Goal: Navigation & Orientation: Find specific page/section

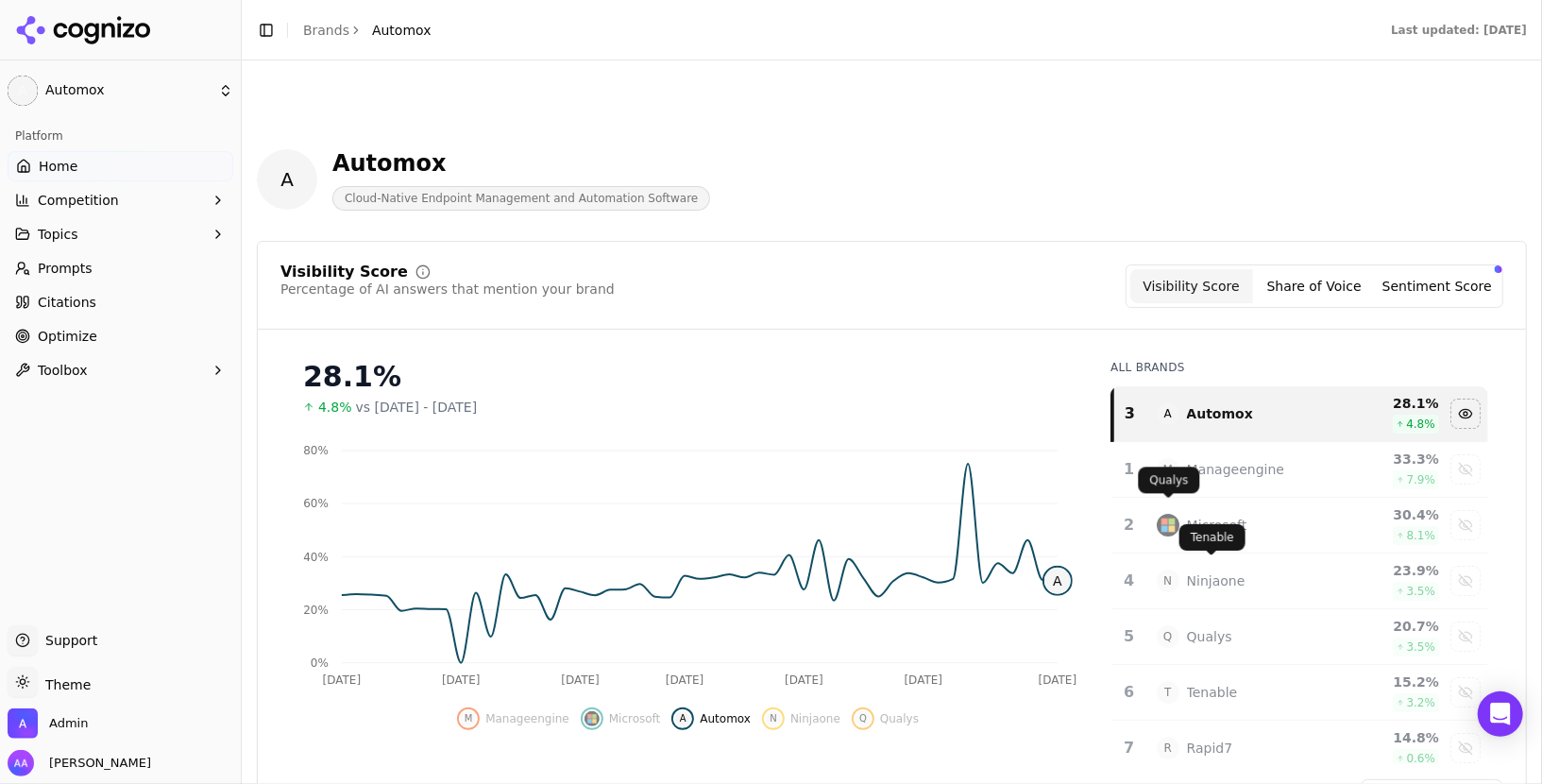
scroll to position [118, 0]
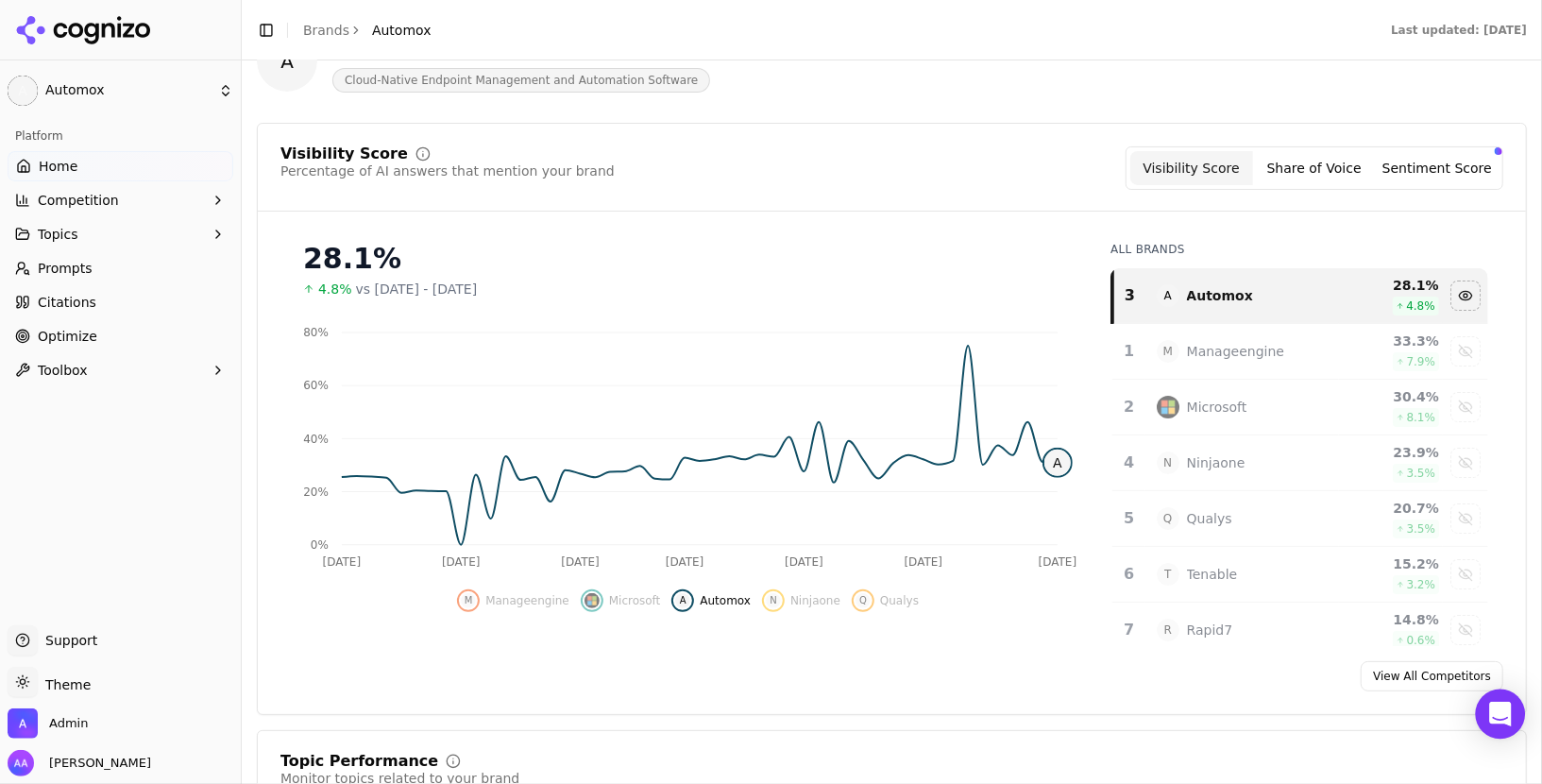
click at [1503, 712] on icon "Open Intercom Messenger" at bounding box center [1500, 713] width 22 height 24
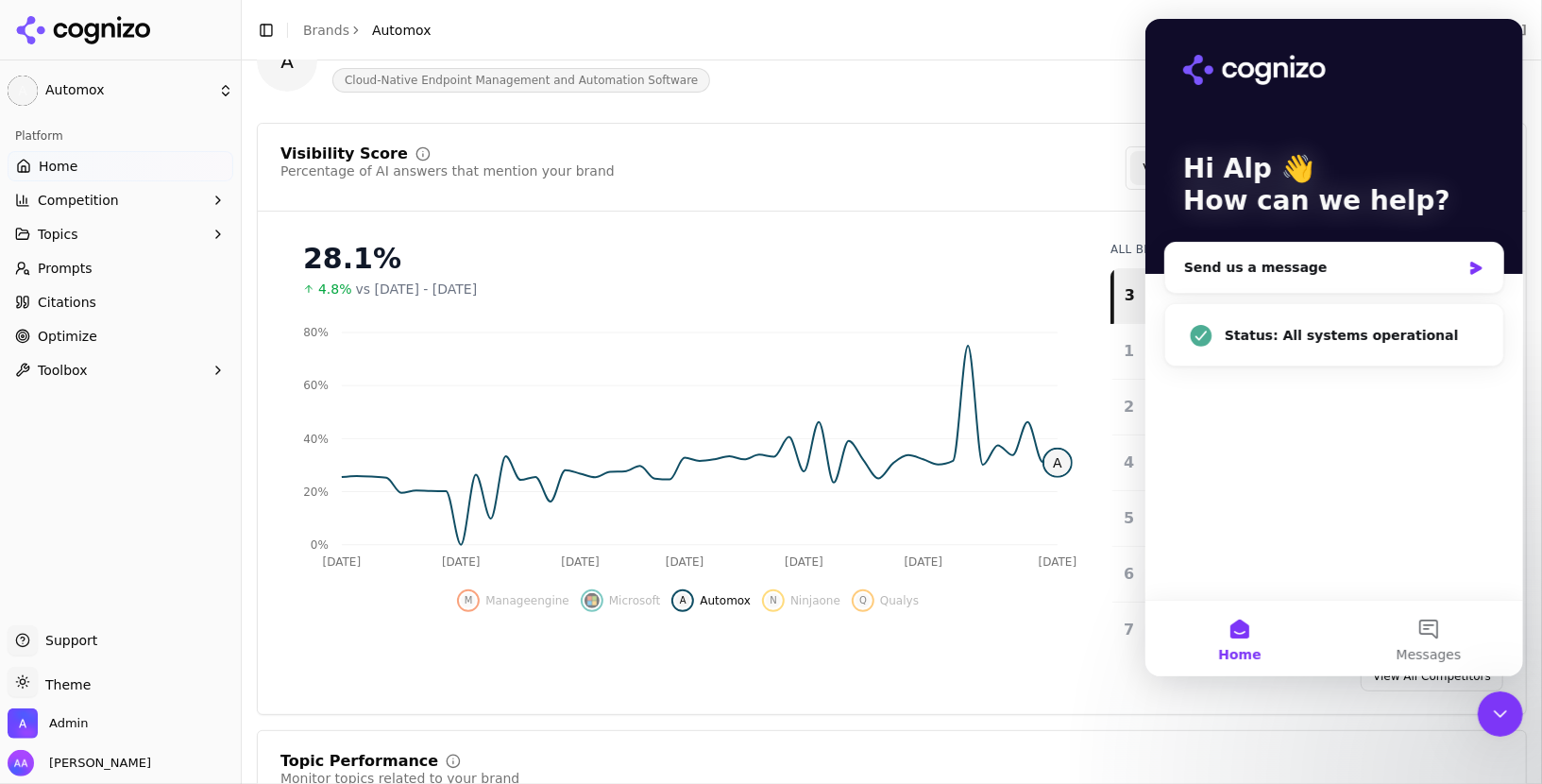
scroll to position [0, 0]
click at [1332, 440] on div "Hi Alp 👋 How can we help? Send us a message Status: All systems operational" at bounding box center [1333, 309] width 378 height 581
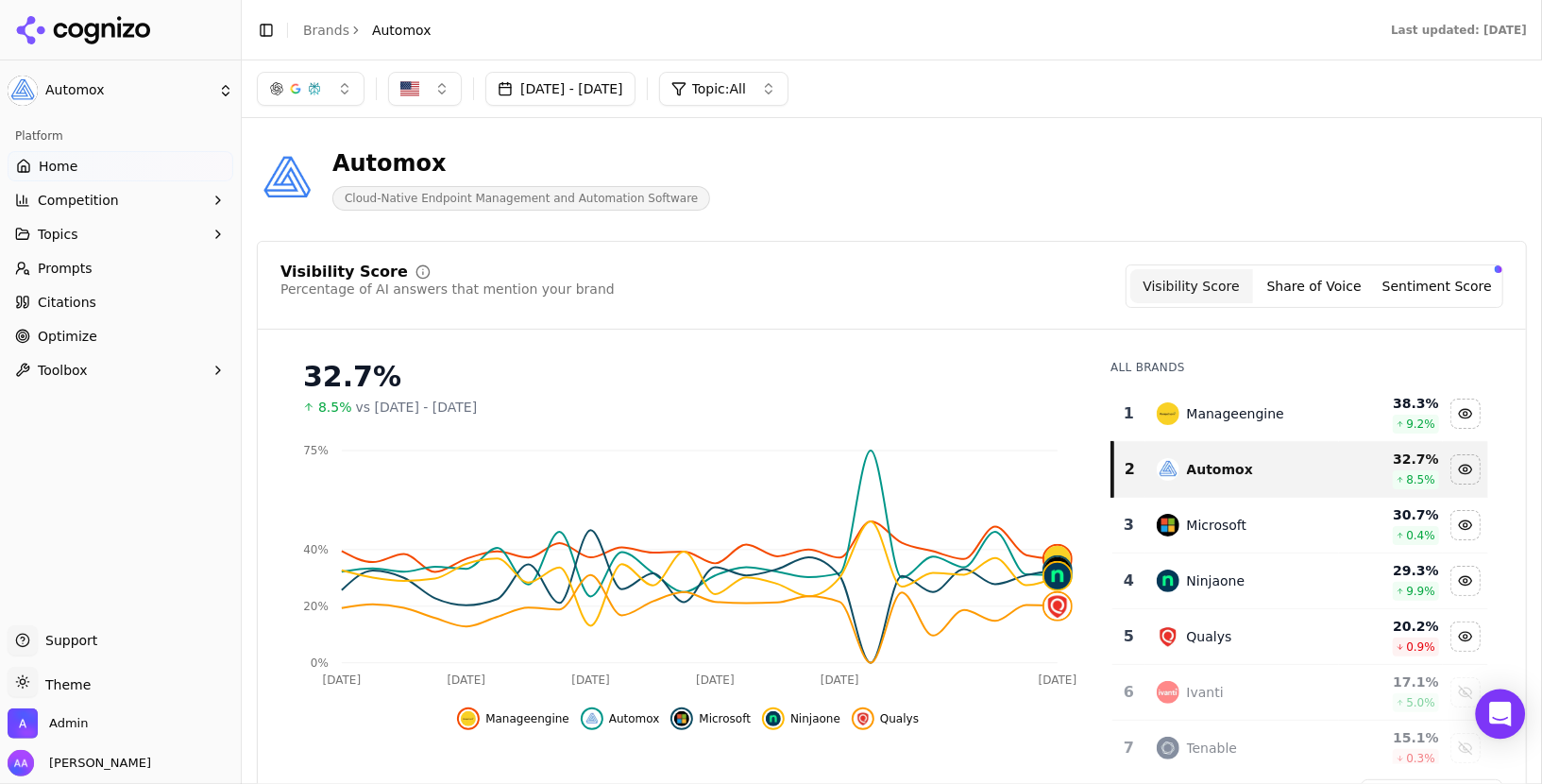
click at [1500, 712] on icon "Open Intercom Messenger" at bounding box center [1500, 713] width 22 height 24
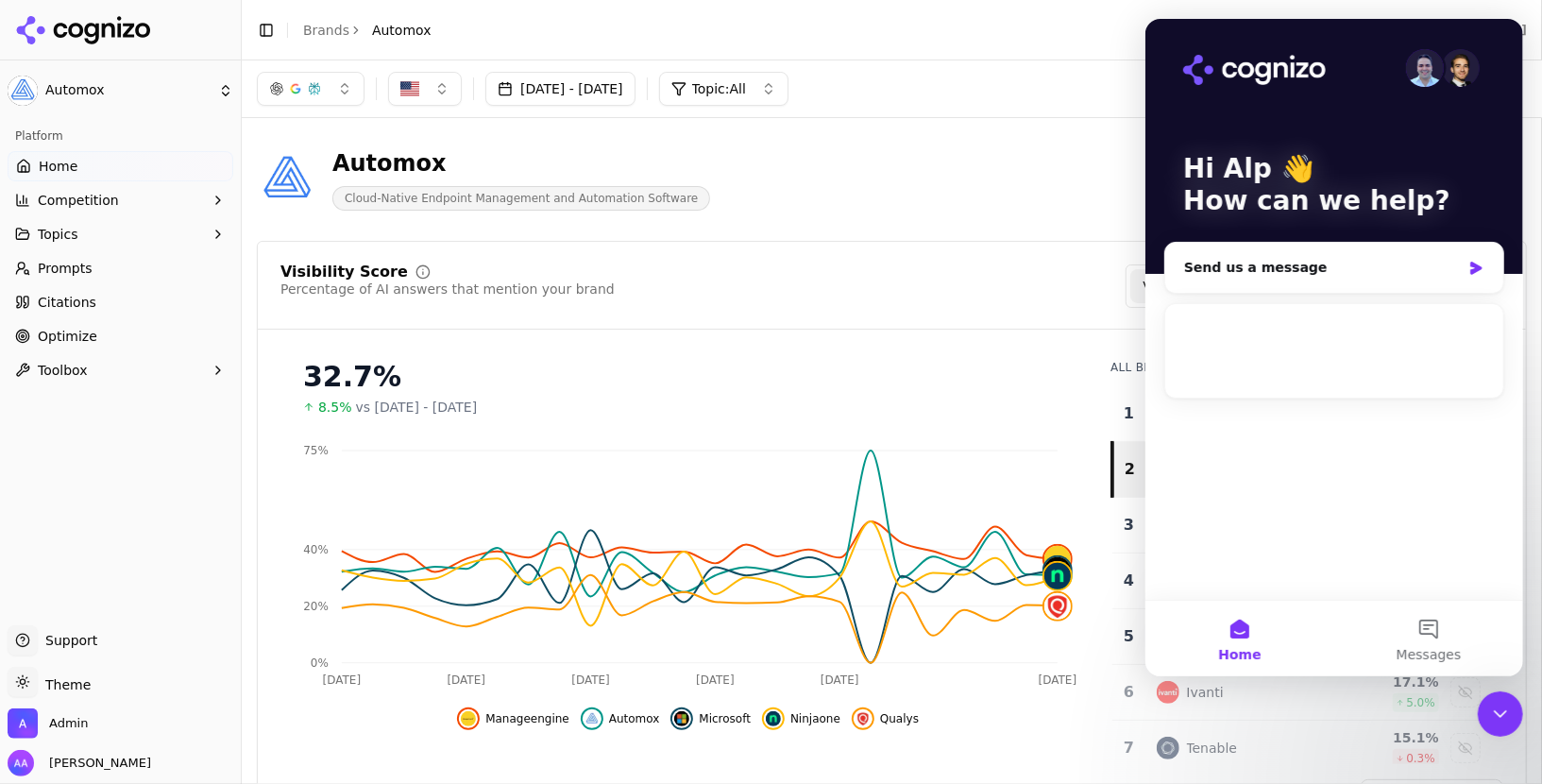
click at [1358, 462] on div "Hi Alp 👋 How can we help? Send us a message Couldn't load the app. Try Again" at bounding box center [1333, 309] width 378 height 581
click at [1328, 377] on span "Try Again" at bounding box center [1333, 376] width 57 height 19
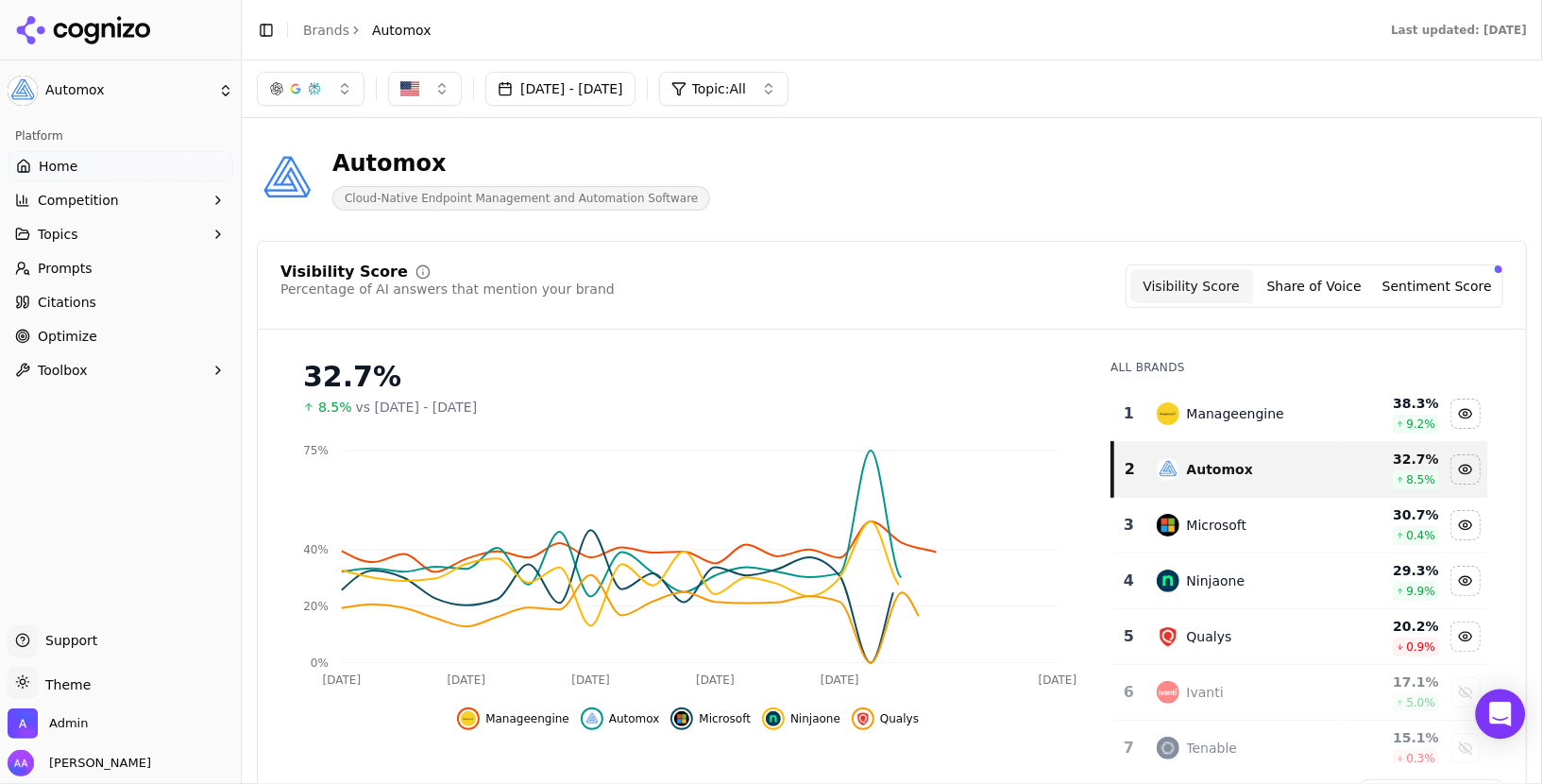
click at [1520, 727] on div "Open Intercom Messenger" at bounding box center [1501, 715] width 50 height 50
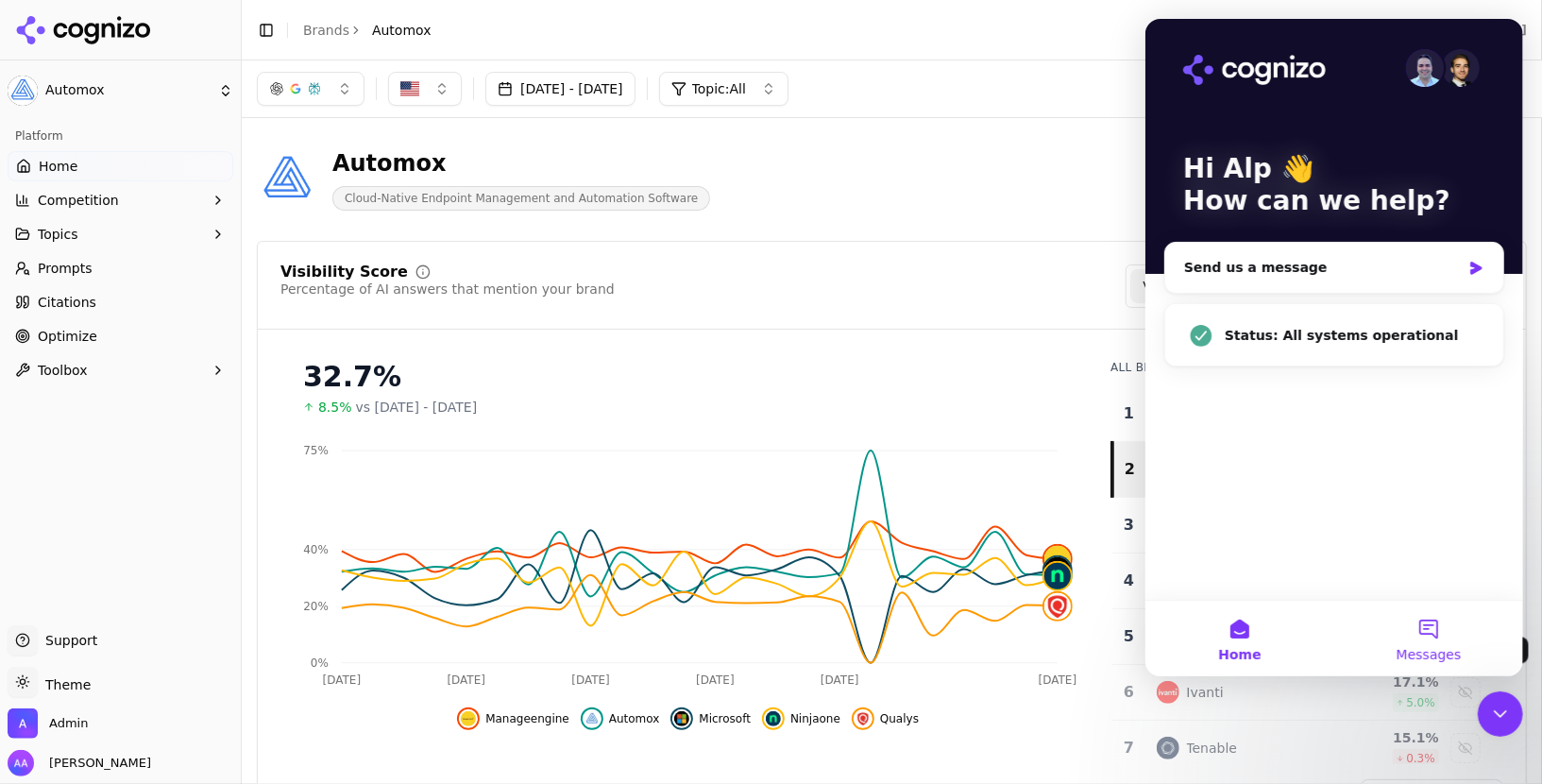
click at [1425, 640] on button "Messages" at bounding box center [1427, 638] width 189 height 75
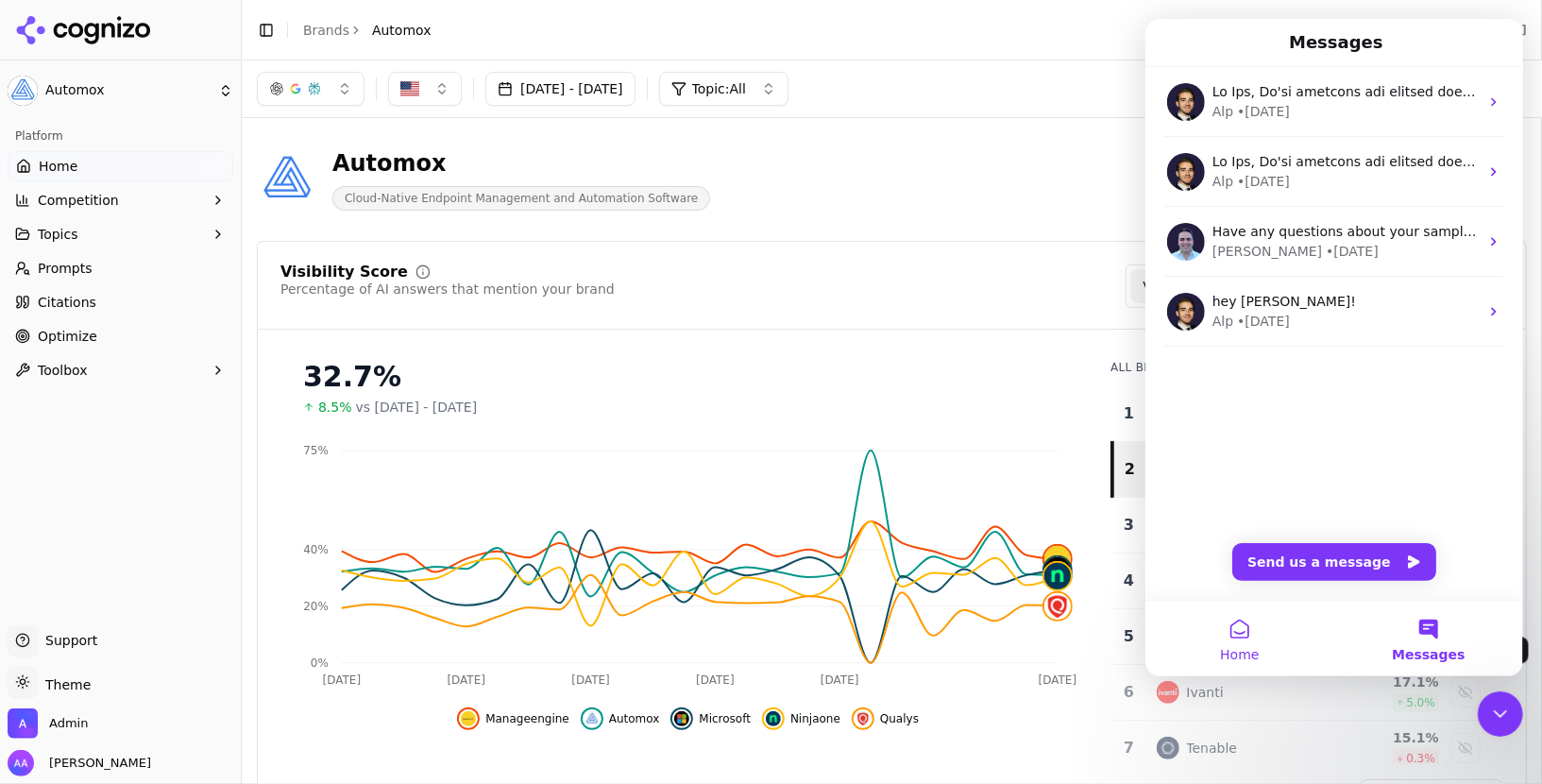
click at [1241, 627] on button "Home" at bounding box center [1239, 638] width 189 height 75
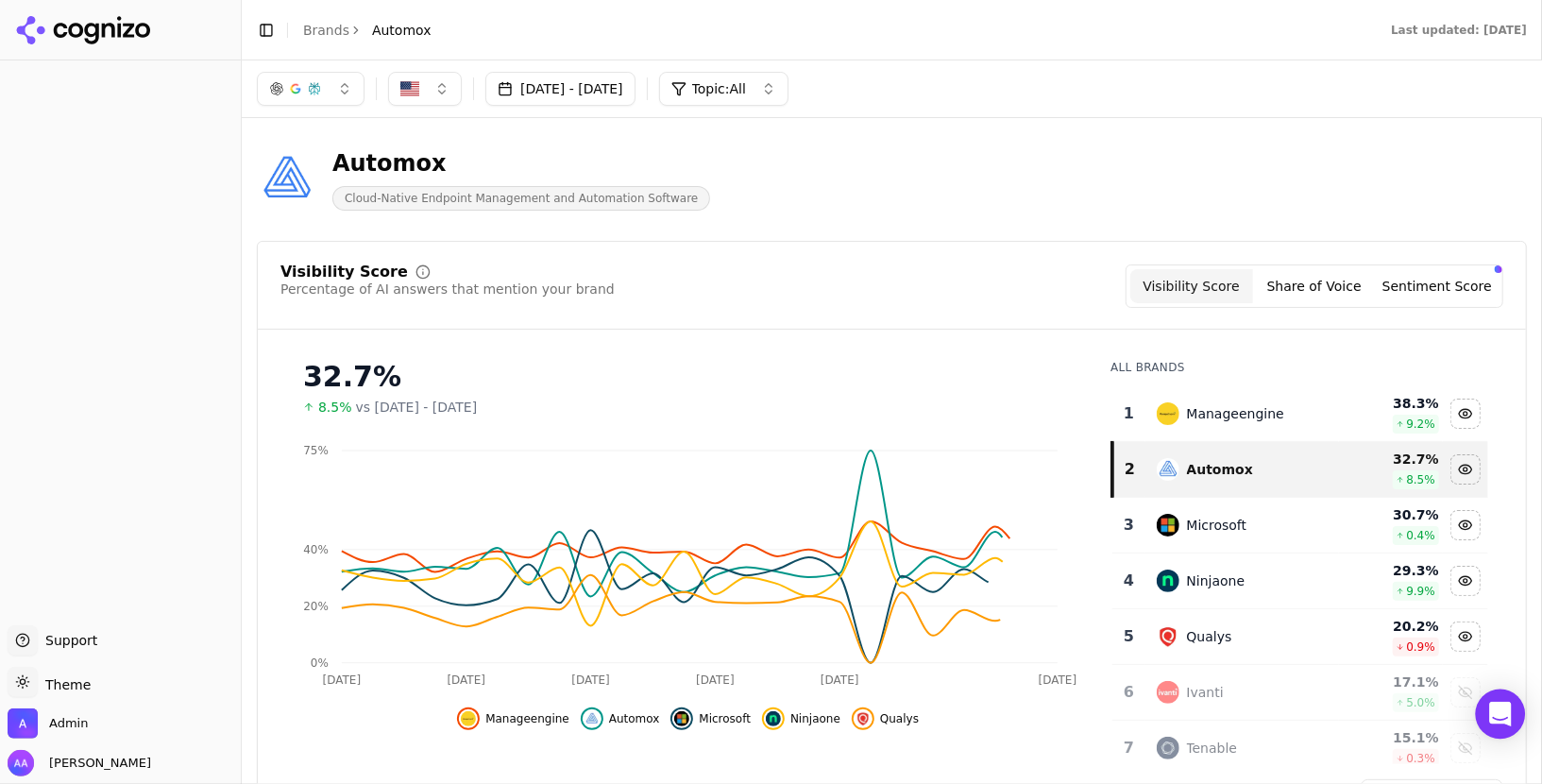
click at [1497, 713] on icon "Open Intercom Messenger" at bounding box center [1500, 713] width 22 height 24
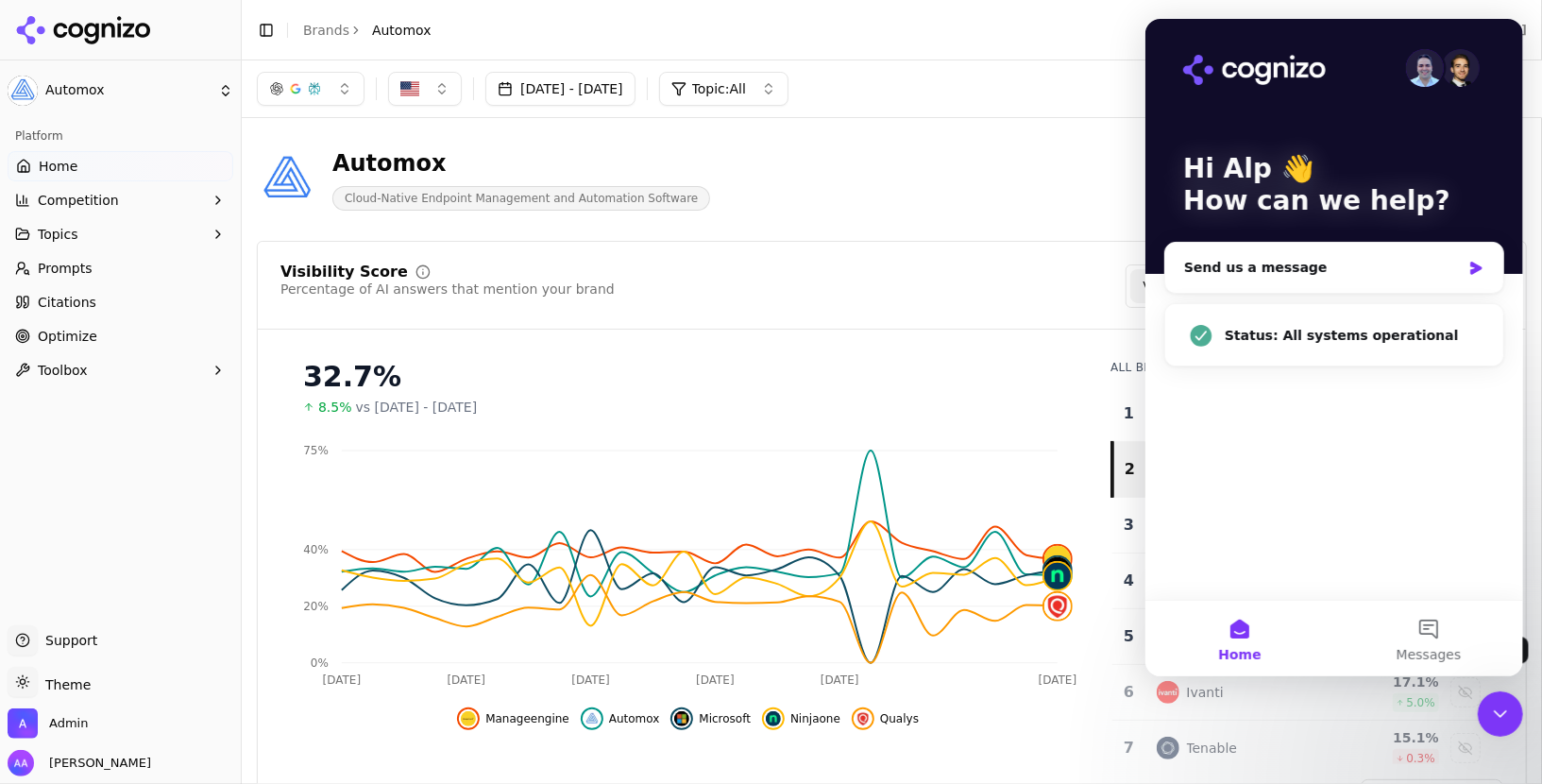
click at [1339, 392] on div "Hi Alp 👋 How can we help? Send us a message Status: All systems operational" at bounding box center [1333, 309] width 378 height 581
click at [1391, 378] on div "Hi Alp 👋 How can we help? Send us a message Status: All systems operational" at bounding box center [1333, 309] width 378 height 581
click at [1490, 711] on icon "Close Intercom Messenger" at bounding box center [1500, 713] width 23 height 23
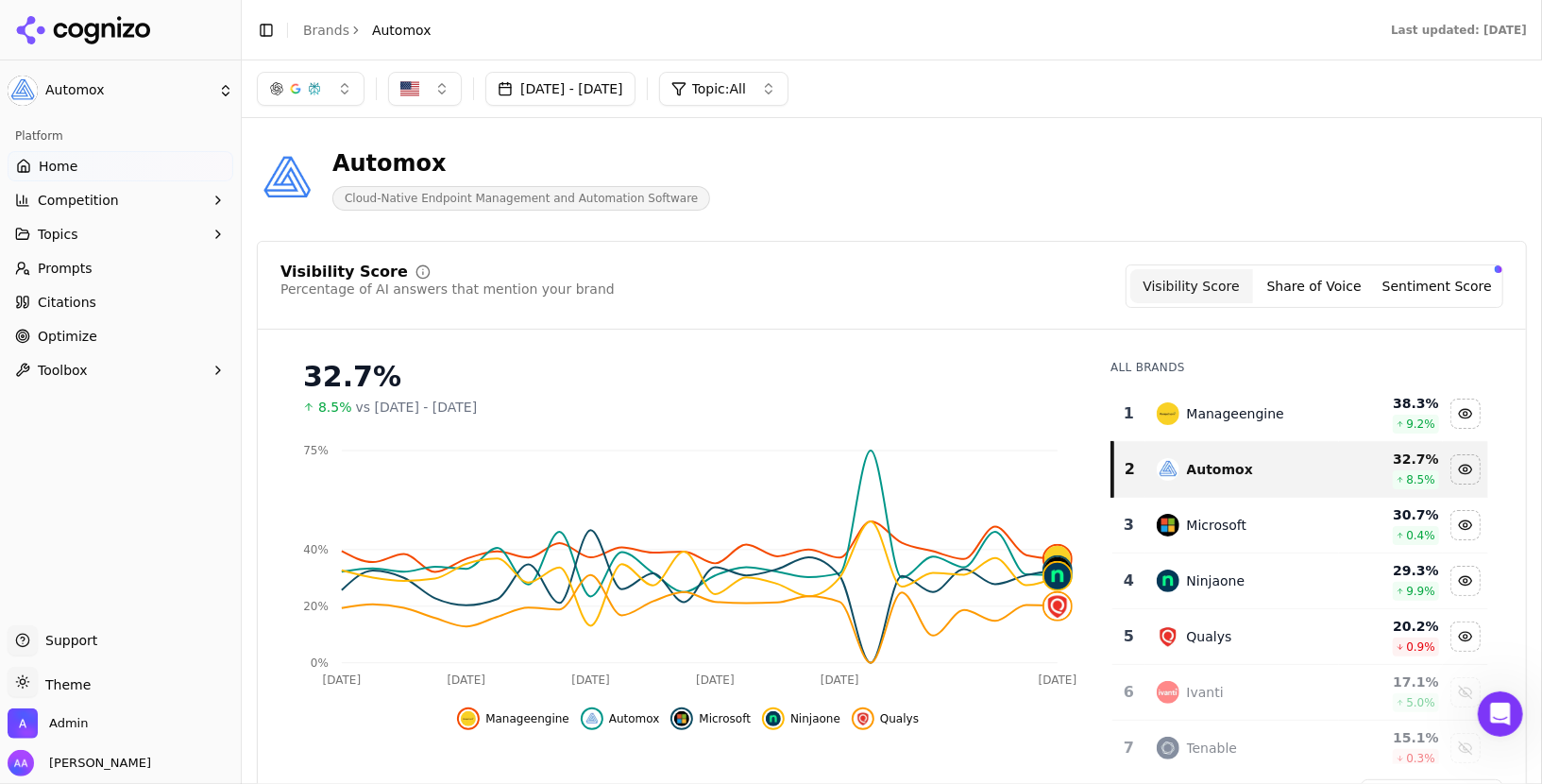
click at [1497, 712] on icon "Open Intercom Messenger" at bounding box center [1500, 713] width 31 height 31
click at [1503, 711] on icon "Open Intercom Messenger" at bounding box center [1500, 713] width 22 height 24
